Goal: Book appointment/travel/reservation

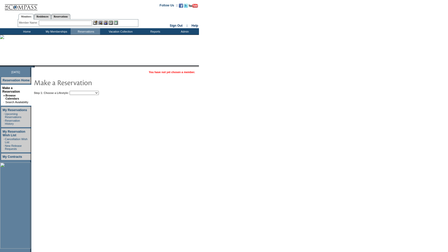
click at [95, 91] on select "Beach Leisure Metropolitan Mountain OIAL for Adventure OIAL for Couples OIAL fo…" at bounding box center [84, 93] width 29 height 4
click at [78, 91] on select "Beach Leisure Metropolitan Mountain OIAL for Adventure OIAL for Couples OIAL fo…" at bounding box center [84, 93] width 29 height 4
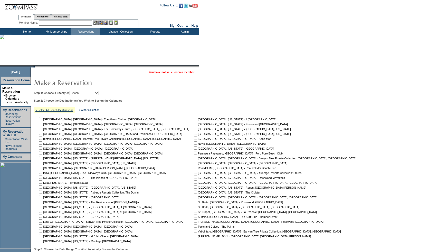
click at [90, 92] on select "Beach Leisure Metropolitan Mountain OIAL for Adventure OIAL for Couples OIAL fo…" at bounding box center [84, 93] width 29 height 4
select select "Leisure"
click at [78, 91] on select "Beach Leisure Metropolitan Mountain OIAL for Adventure OIAL for Couples OIAL fo…" at bounding box center [84, 93] width 29 height 4
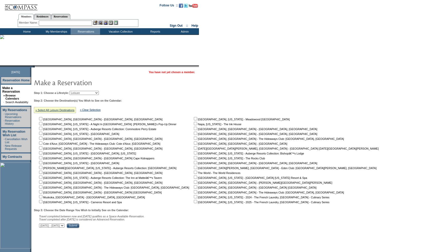
click at [42, 163] on input "checkbox" at bounding box center [40, 162] width 3 height 3
checkbox input "true"
click at [42, 201] on input "checkbox" at bounding box center [40, 201] width 3 height 3
checkbox input "true"
click at [194, 120] on input "checkbox" at bounding box center [195, 118] width 3 height 3
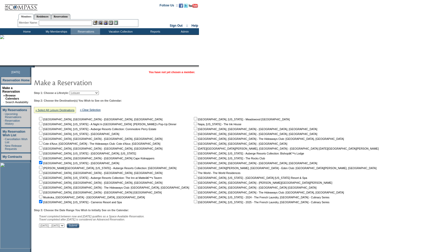
checkbox input "true"
click at [194, 124] on input "checkbox" at bounding box center [195, 123] width 3 height 3
checkbox input "true"
click at [194, 158] on input "checkbox" at bounding box center [195, 157] width 3 height 3
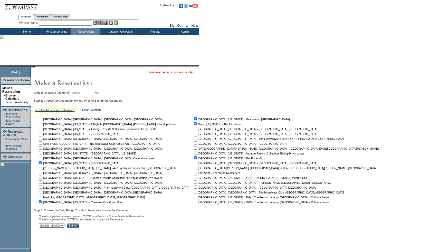
checkbox input "false"
click at [64, 225] on select "[DATE] - [DATE] [DATE] - [DATE] [DATE] - [DATE] [DATE] - [DATE] [DATE] - [DATE]…" at bounding box center [51, 226] width 25 height 4
select select "[DATE]|[DATE]"
click at [42, 224] on select "[DATE] - [DATE] [DATE] - [DATE] [DATE] - [DATE] [DATE] - [DATE] [DATE] - [DATE]…" at bounding box center [51, 226] width 25 height 4
click at [79, 225] on input "Submit" at bounding box center [73, 226] width 13 height 5
